Goal: Check status: Check status

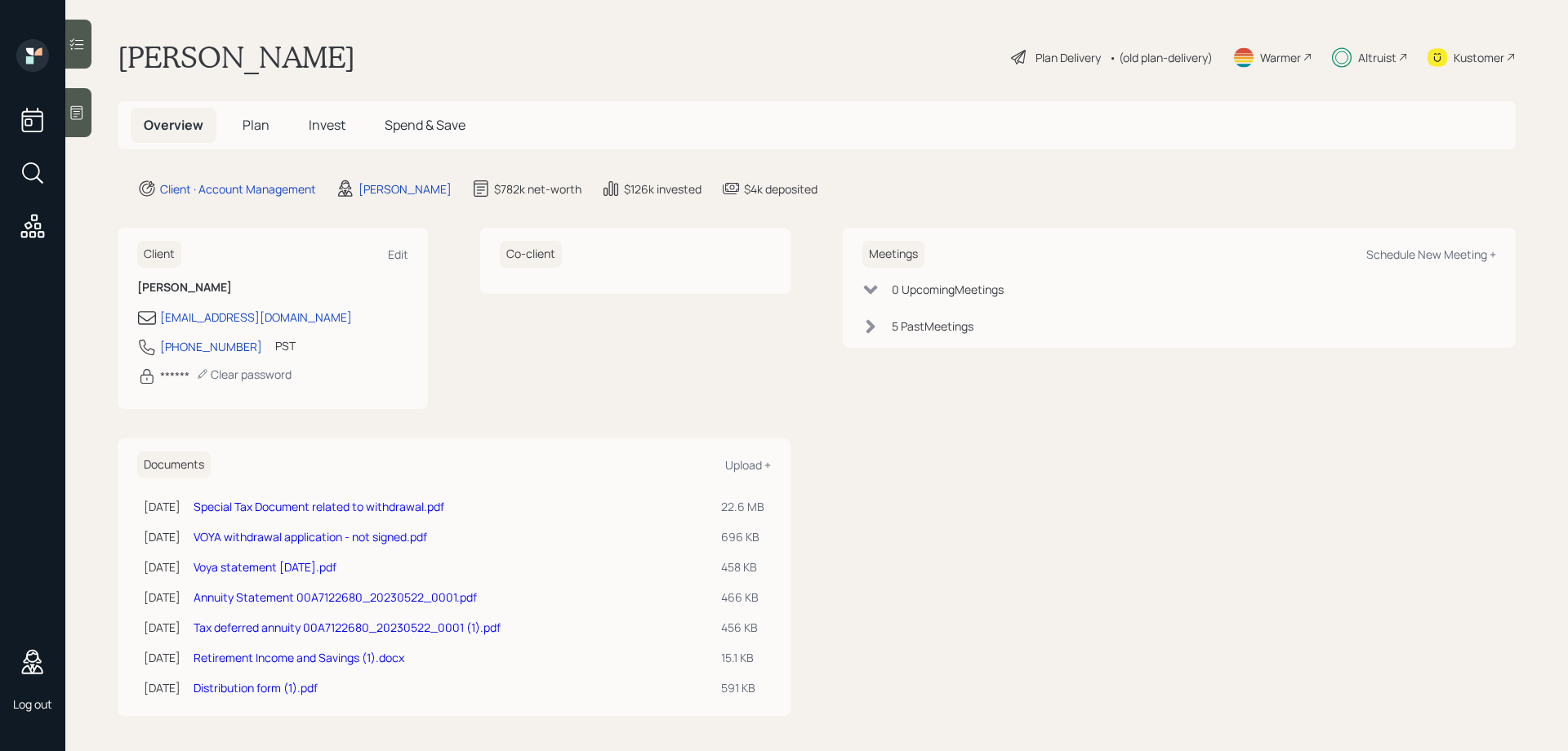
click at [416, 123] on span "Spend & Save" at bounding box center [425, 124] width 81 height 18
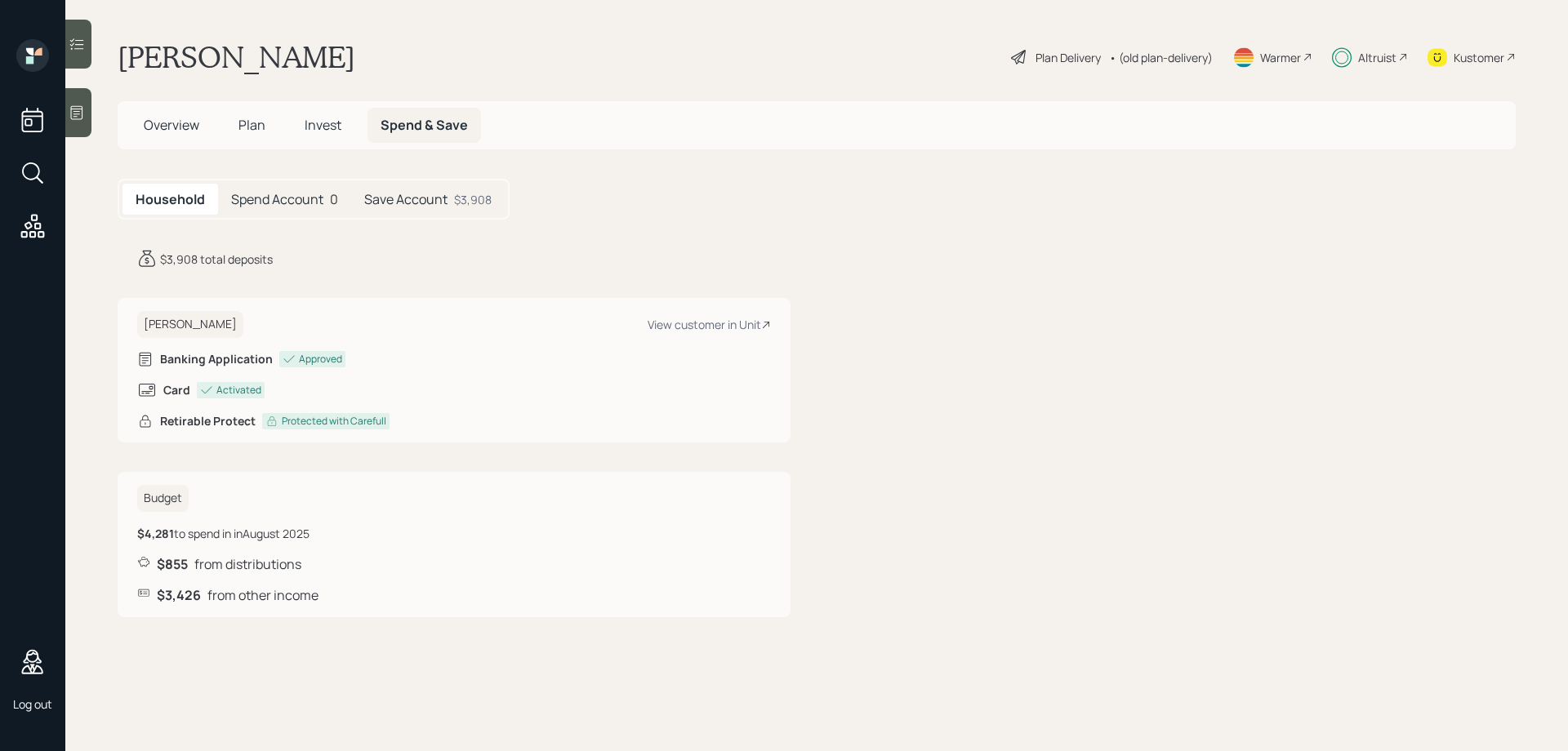
click at [295, 201] on h5 "Spend Account" at bounding box center [277, 200] width 92 height 15
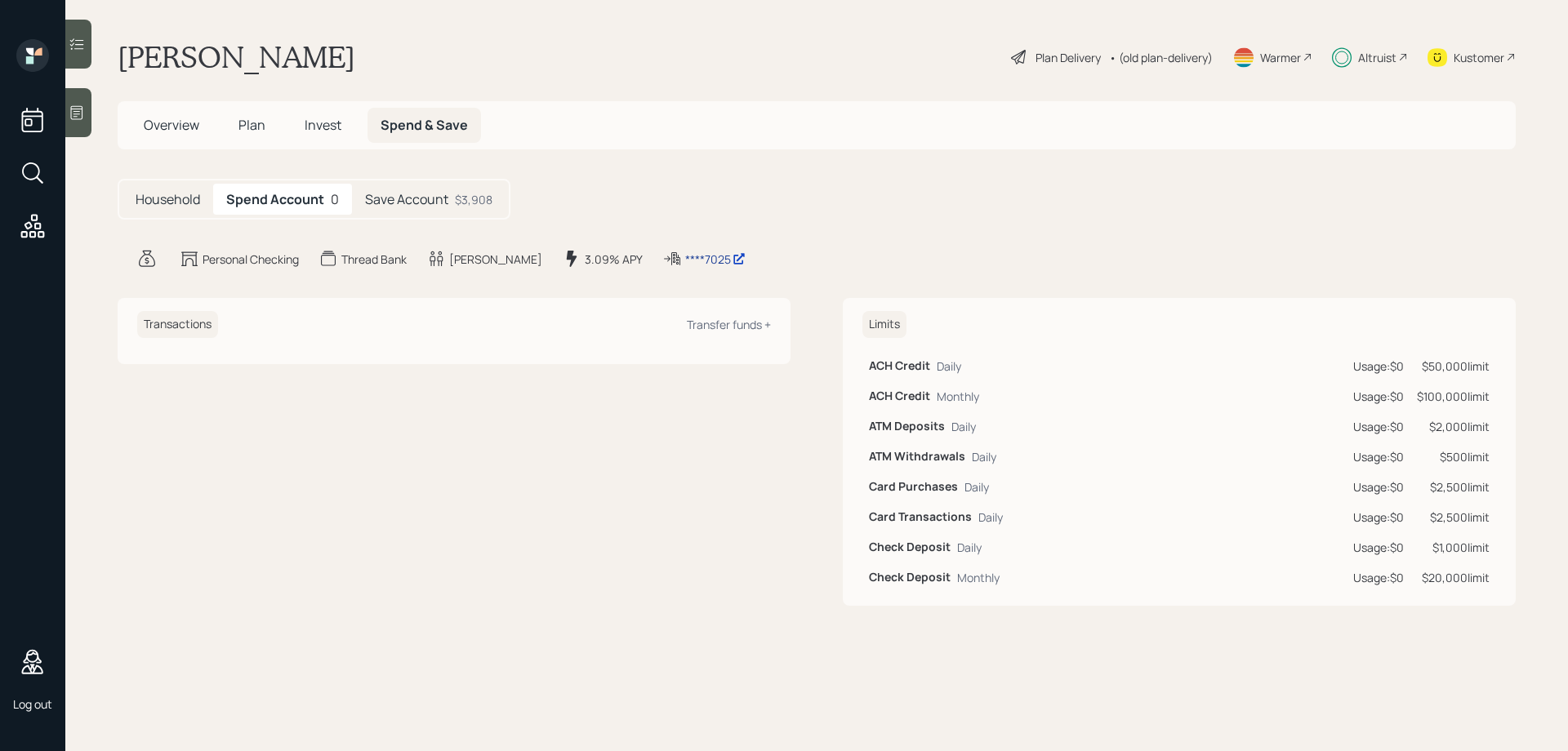
click at [685, 256] on div "****7025" at bounding box center [715, 259] width 60 height 17
click at [159, 200] on h5 "Household" at bounding box center [168, 200] width 64 height 15
